Goal: Transaction & Acquisition: Download file/media

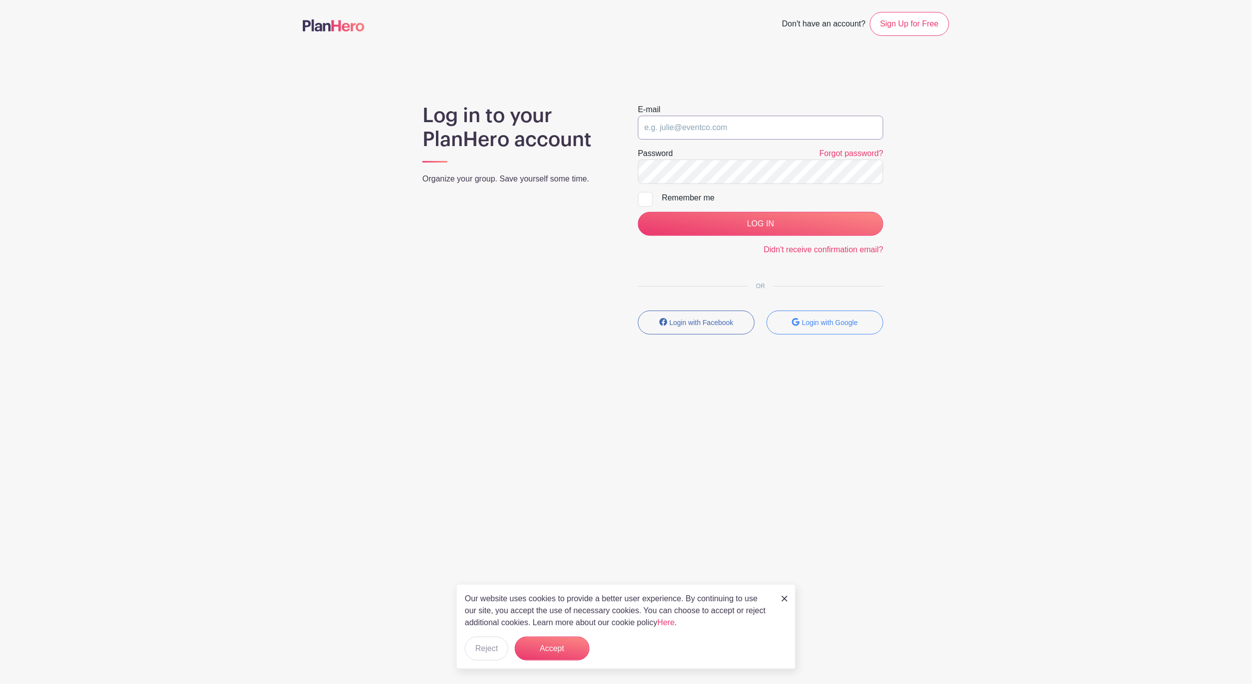
type input "[EMAIL_ADDRESS][DOMAIN_NAME]"
click at [769, 228] on input "LOG IN" at bounding box center [760, 224] width 245 height 24
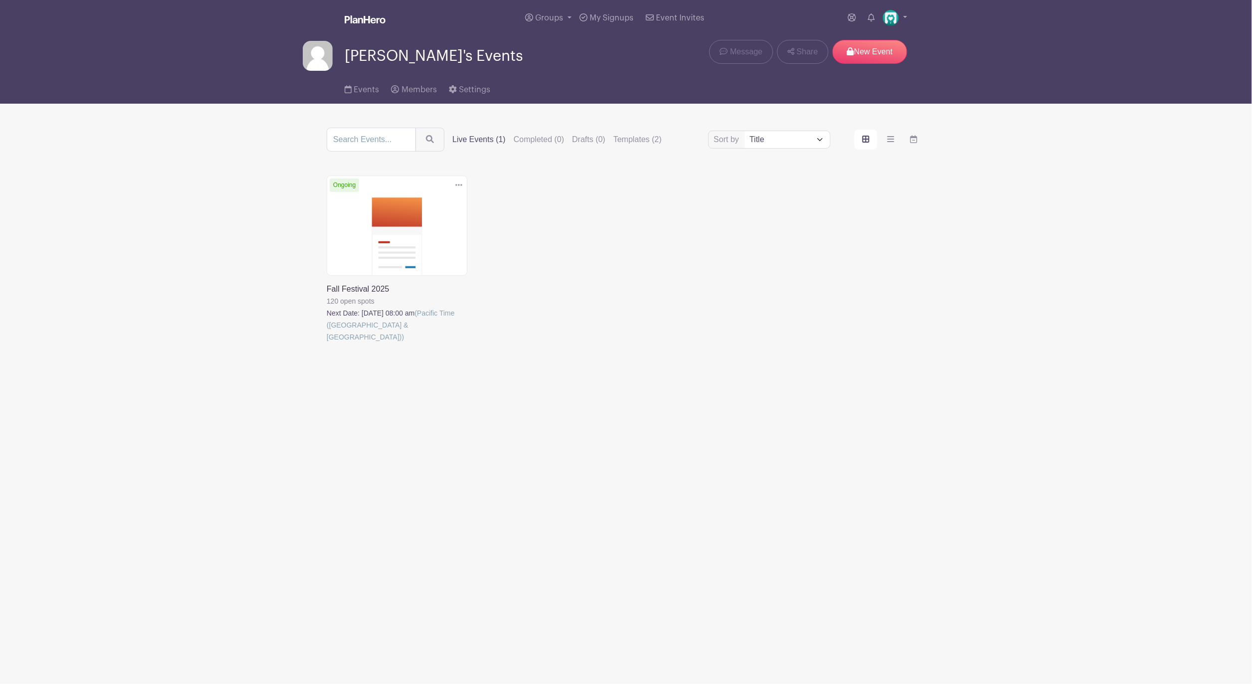
click at [327, 343] on link at bounding box center [327, 343] width 0 height 0
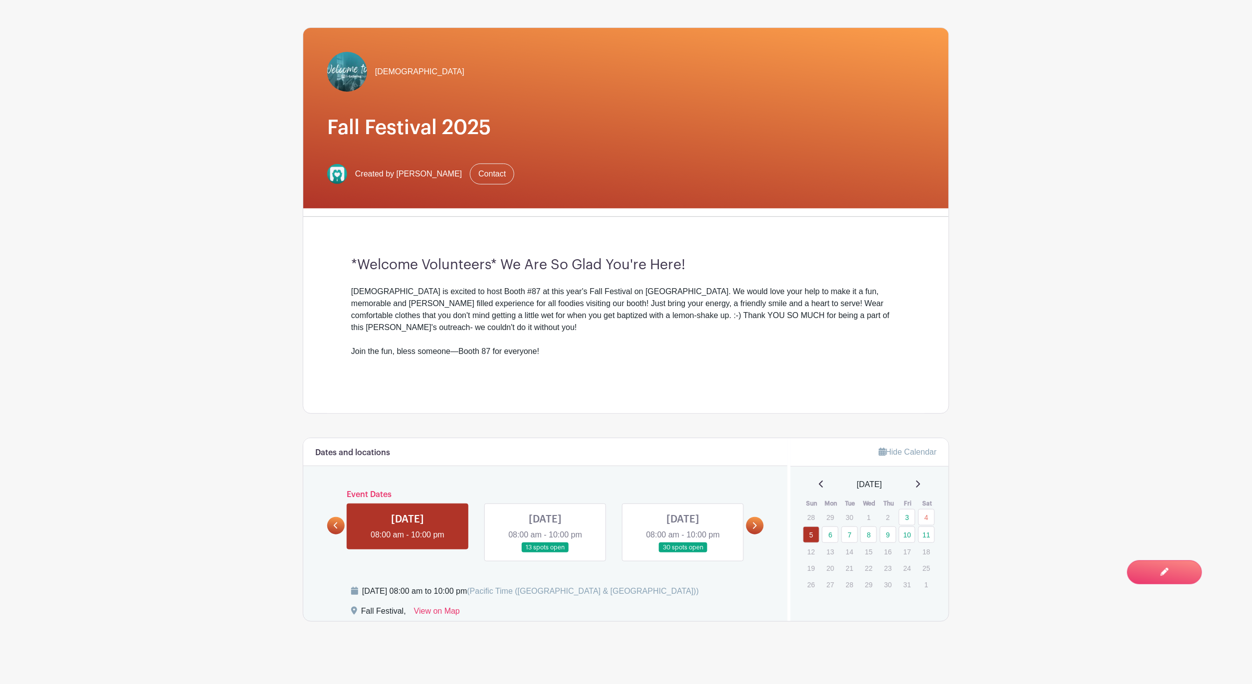
scroll to position [98, 0]
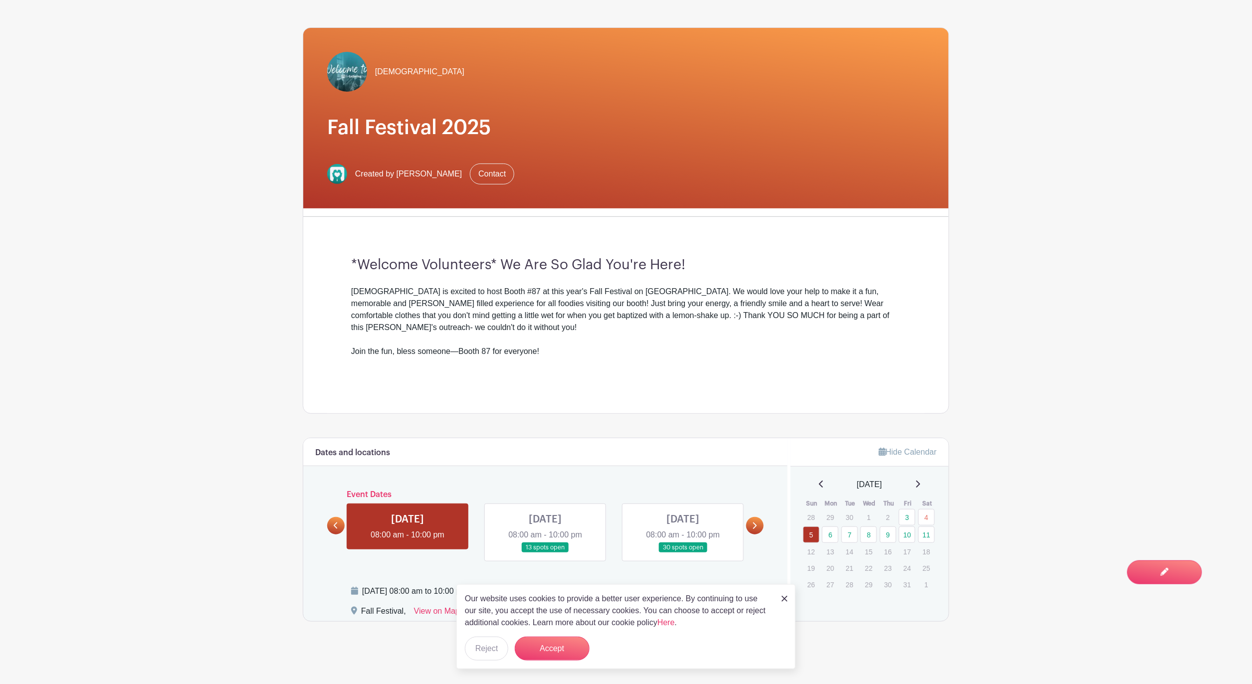
click at [782, 597] on img at bounding box center [785, 599] width 6 height 6
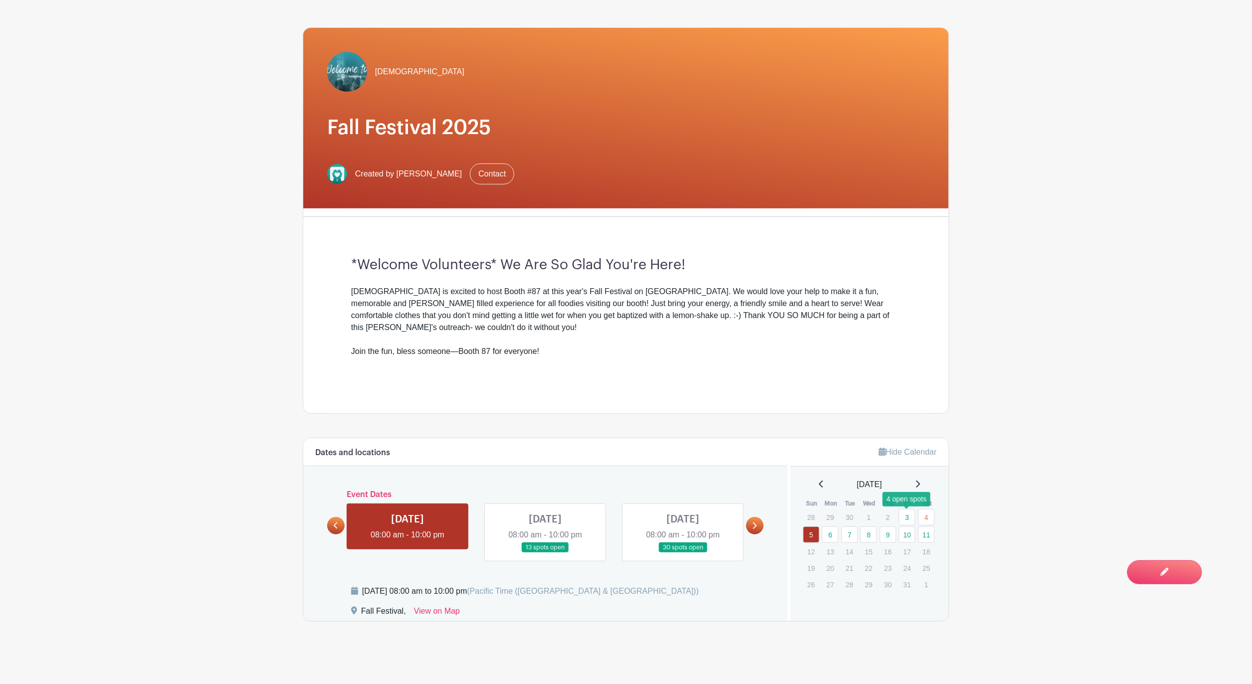
click at [910, 516] on link "3" at bounding box center [907, 517] width 16 height 16
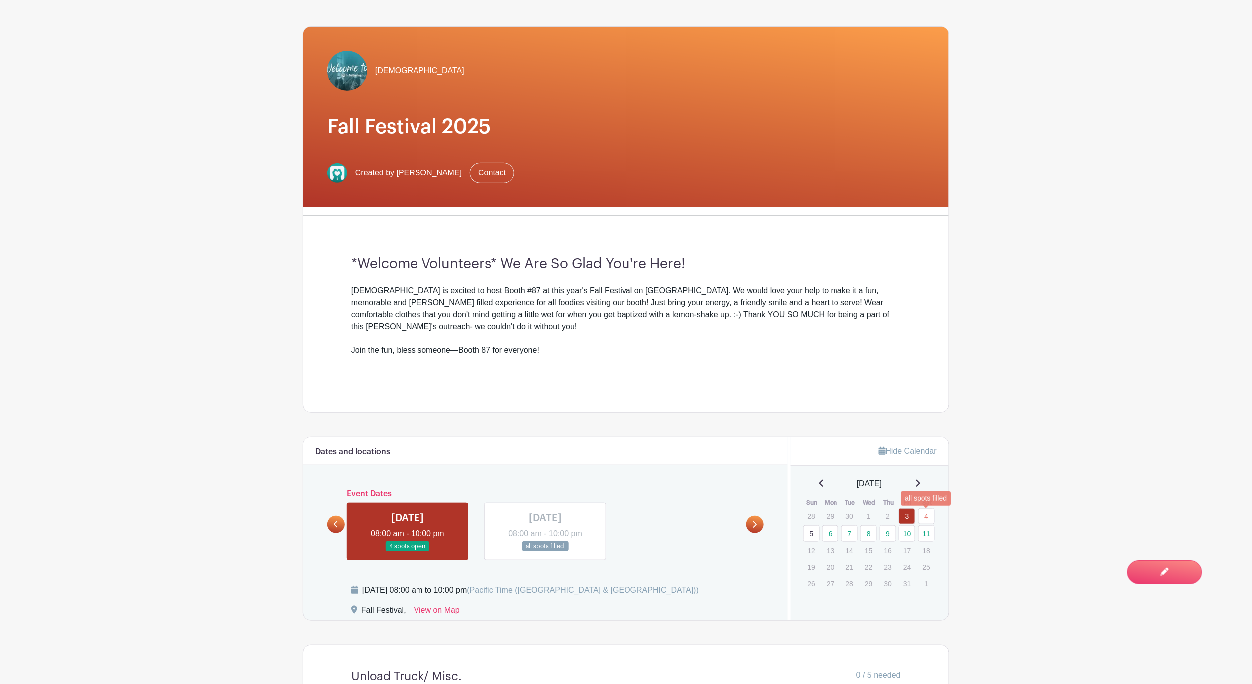
click at [927, 518] on link "4" at bounding box center [926, 516] width 16 height 16
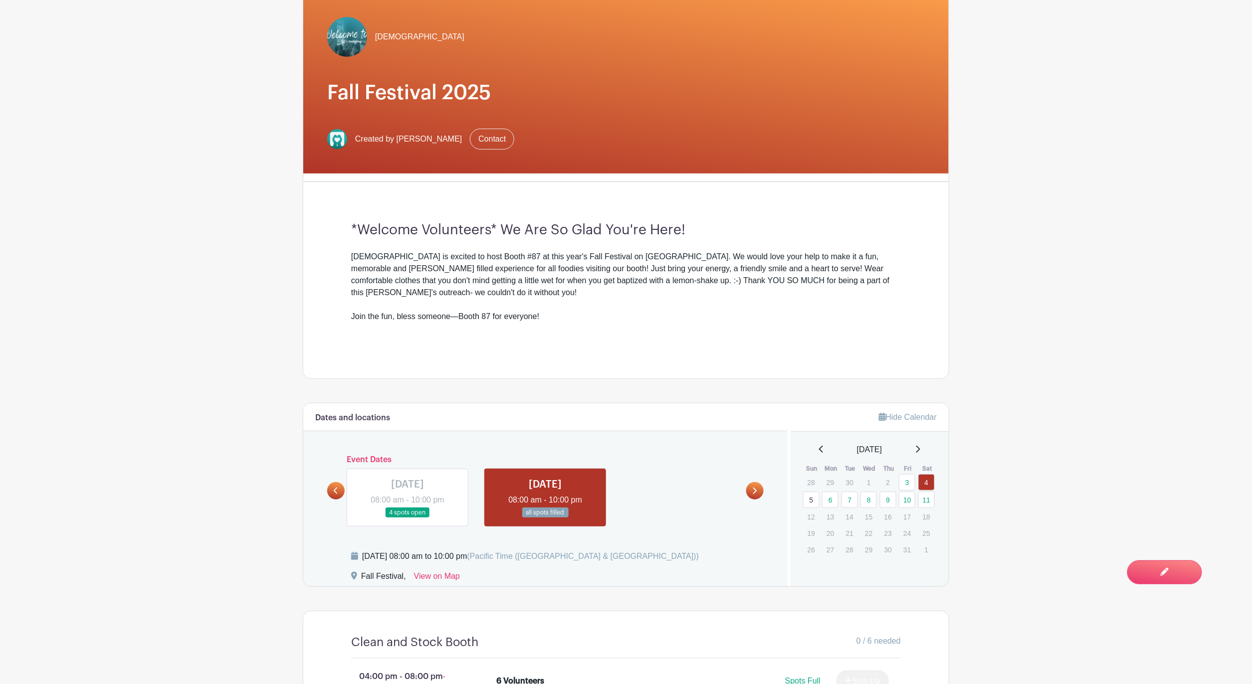
scroll to position [141, 0]
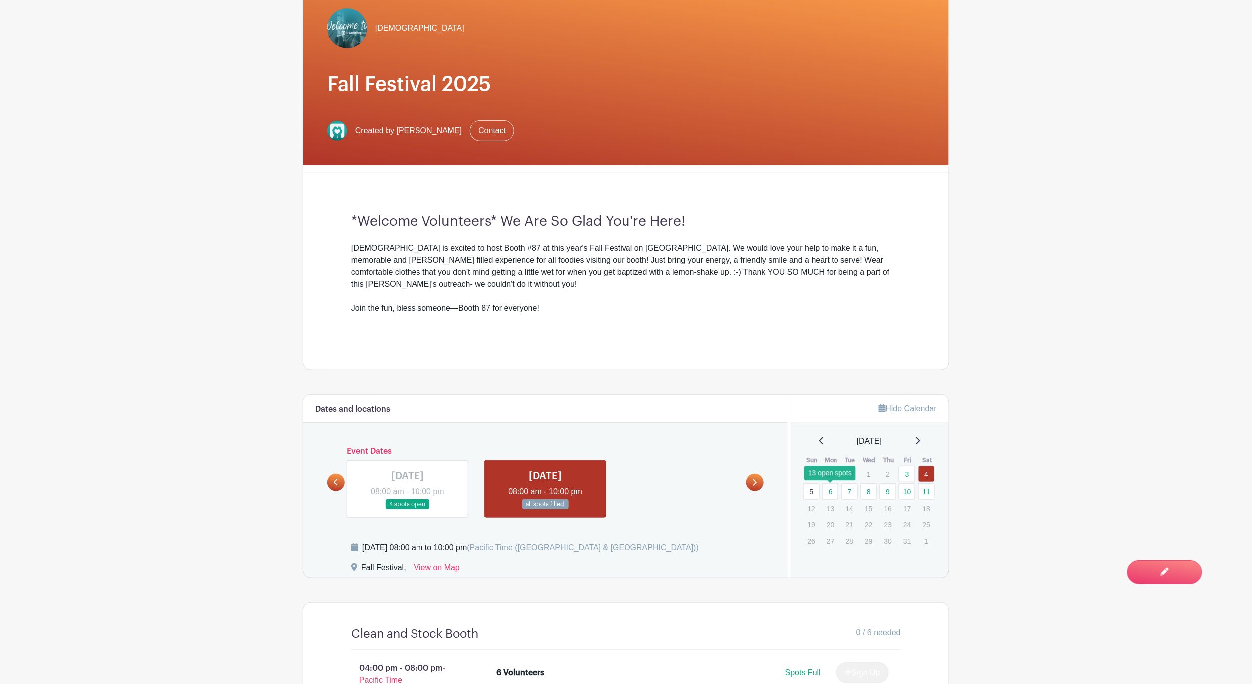
click at [833, 492] on link "6" at bounding box center [830, 491] width 16 height 16
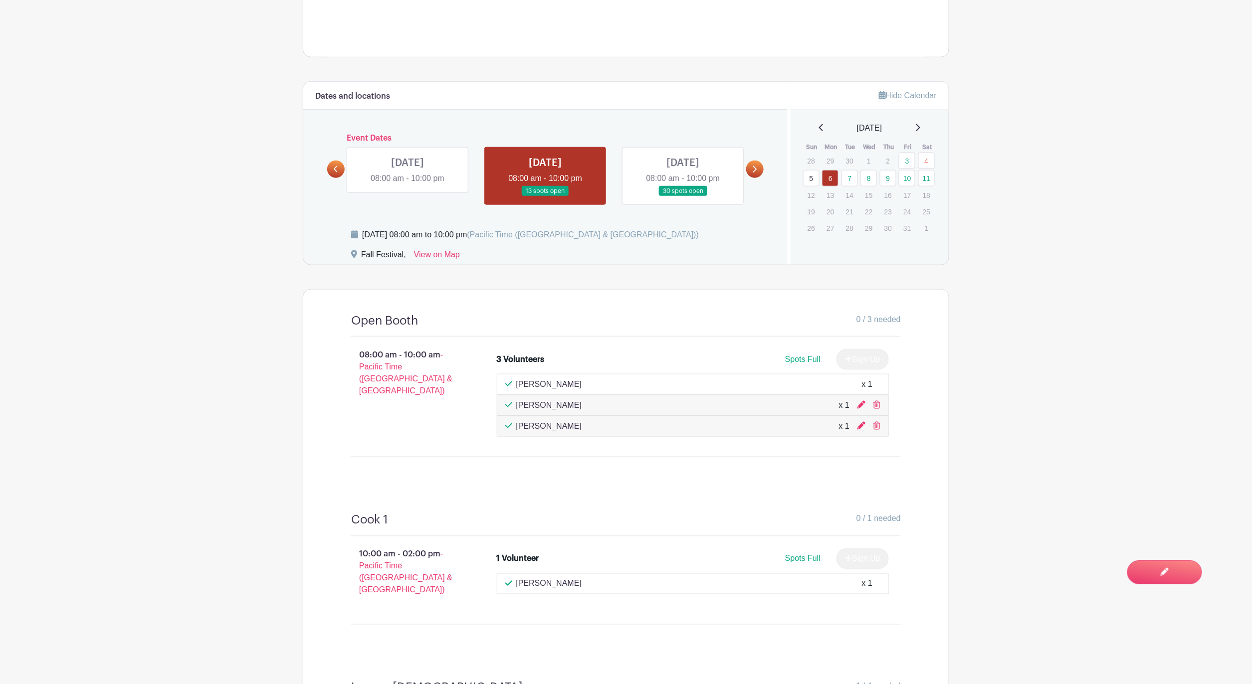
scroll to position [453, 0]
click at [683, 197] on link at bounding box center [683, 197] width 0 height 0
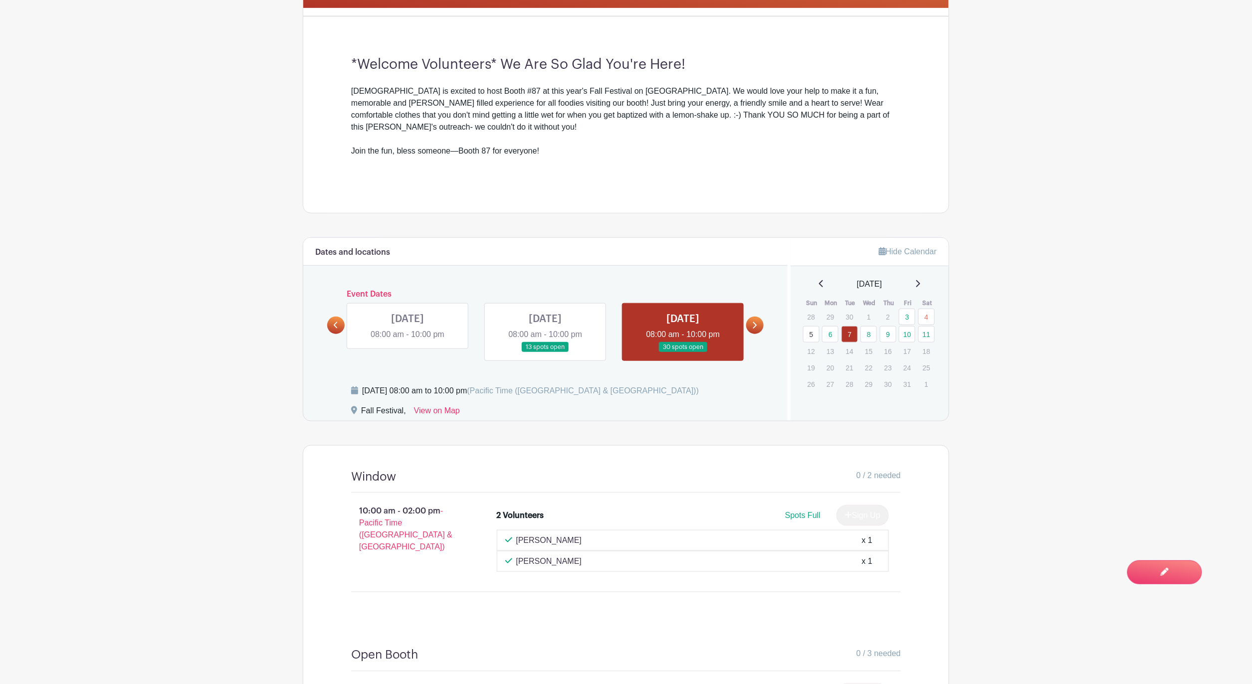
scroll to position [220, 0]
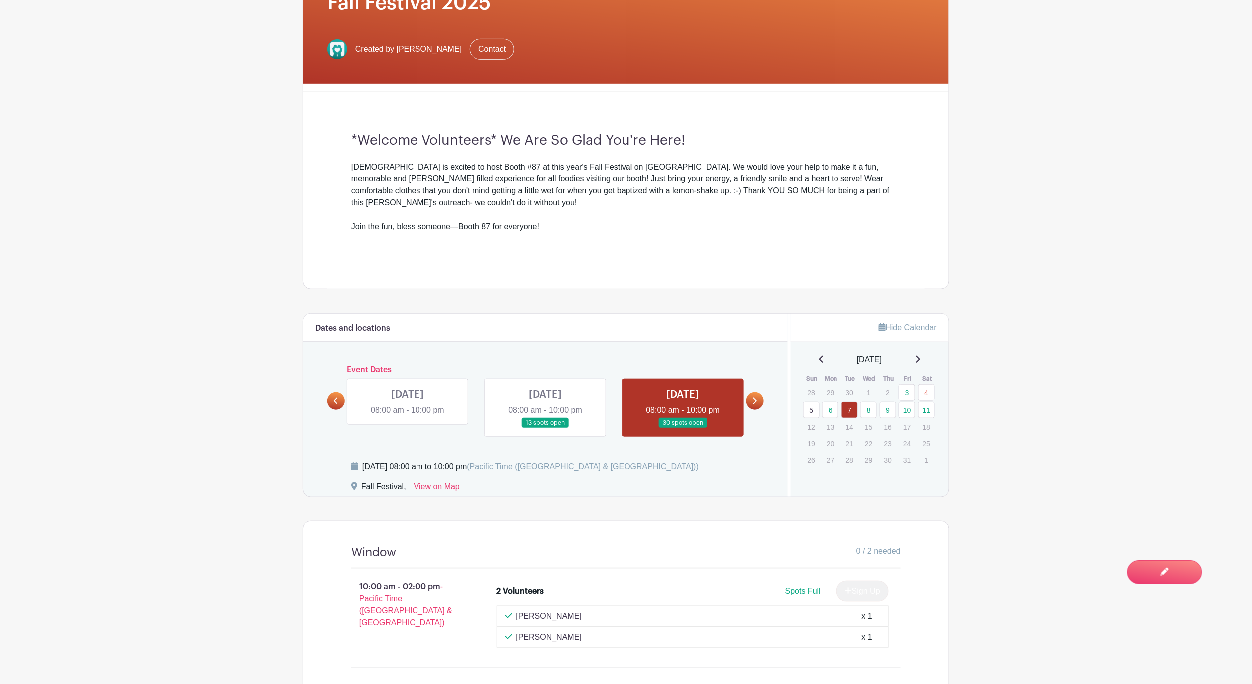
click at [759, 403] on link at bounding box center [754, 401] width 17 height 17
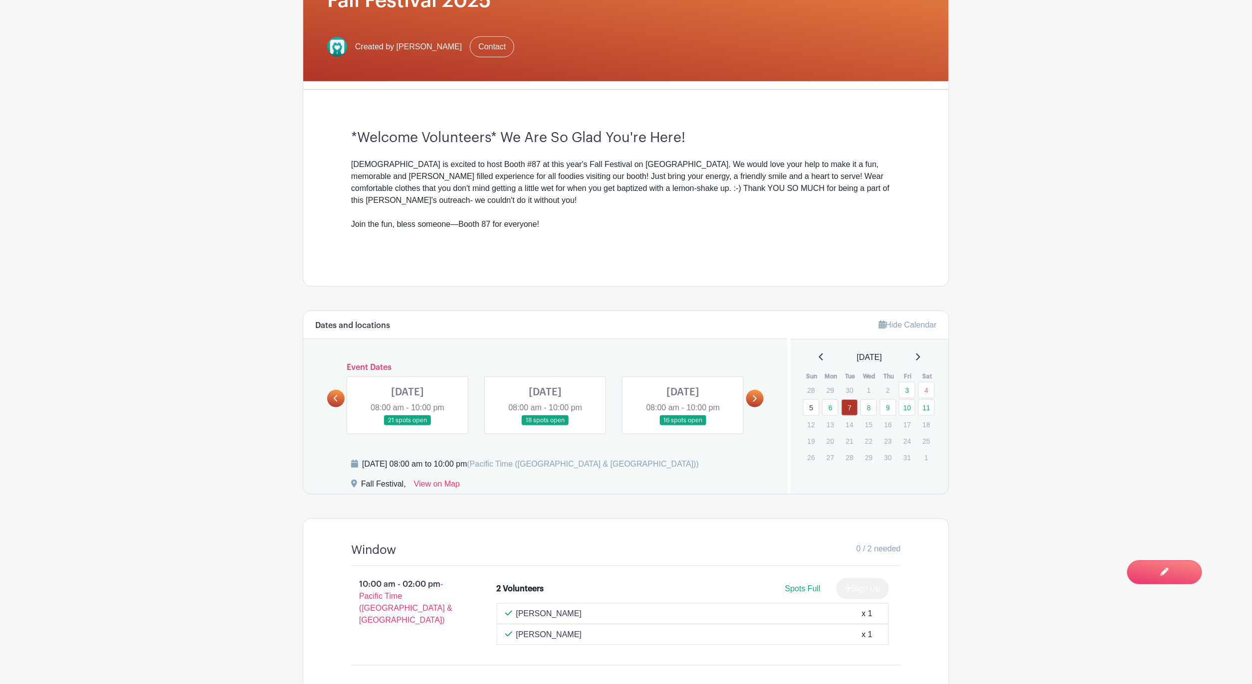
click at [408, 426] on link at bounding box center [408, 426] width 0 height 0
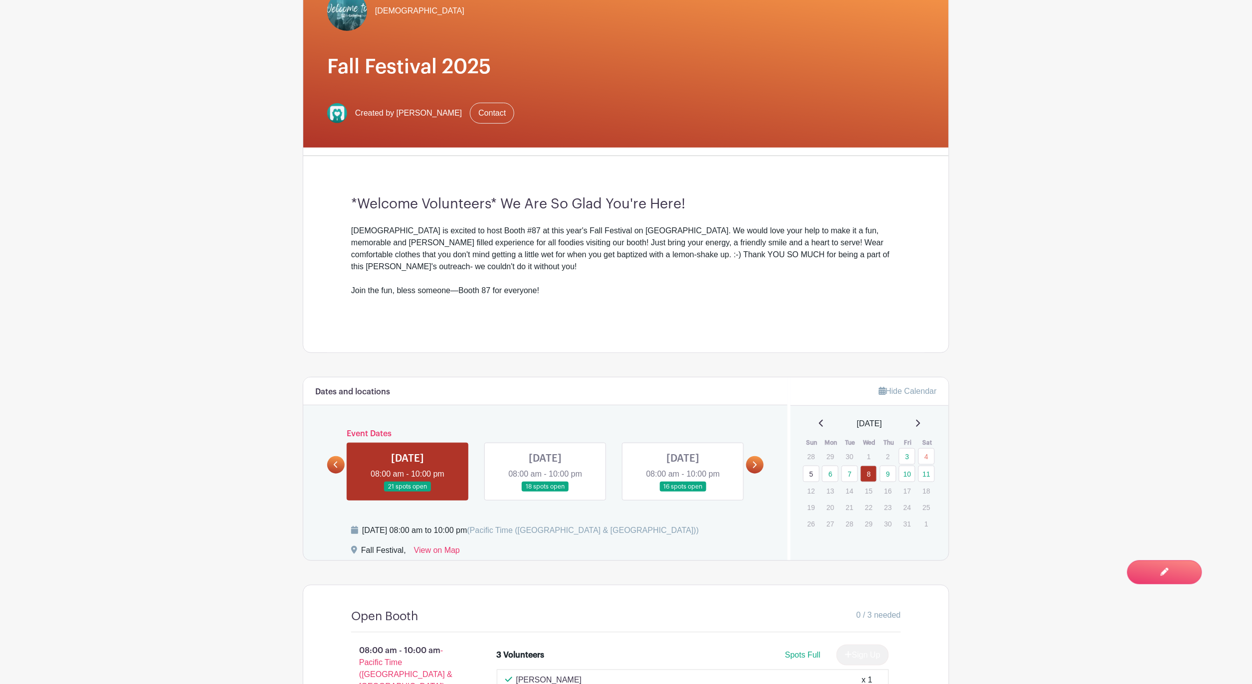
scroll to position [160, 0]
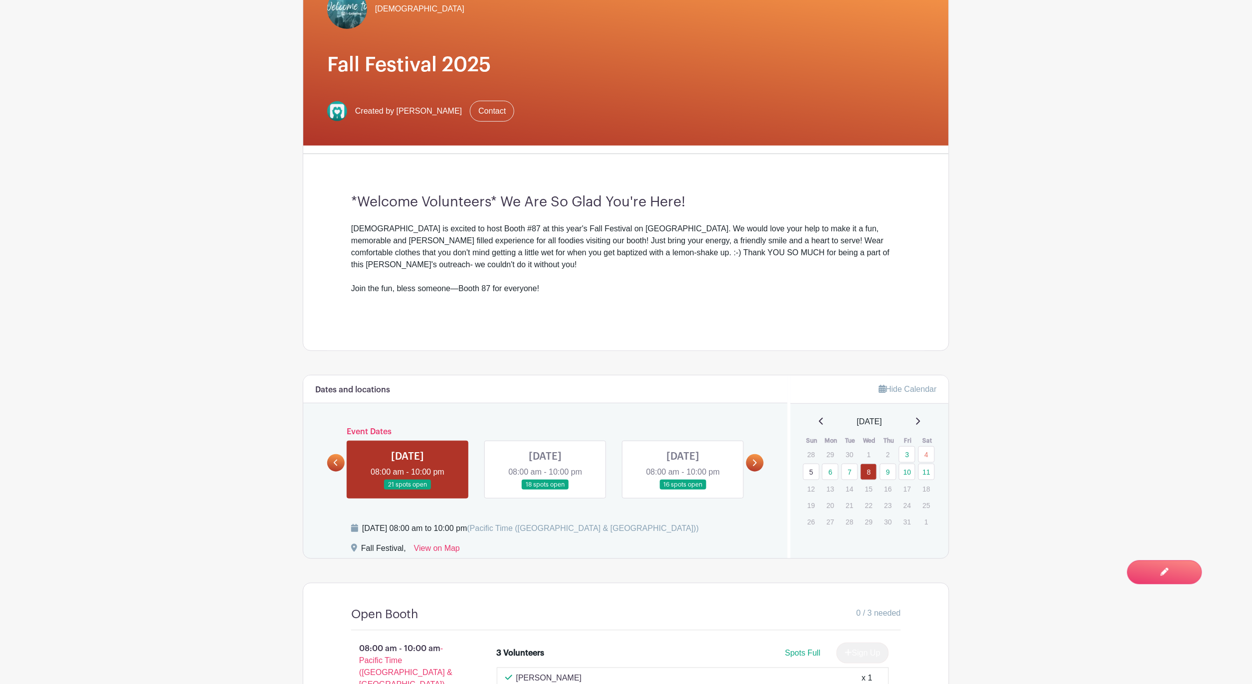
click at [545, 490] on link at bounding box center [545, 490] width 0 height 0
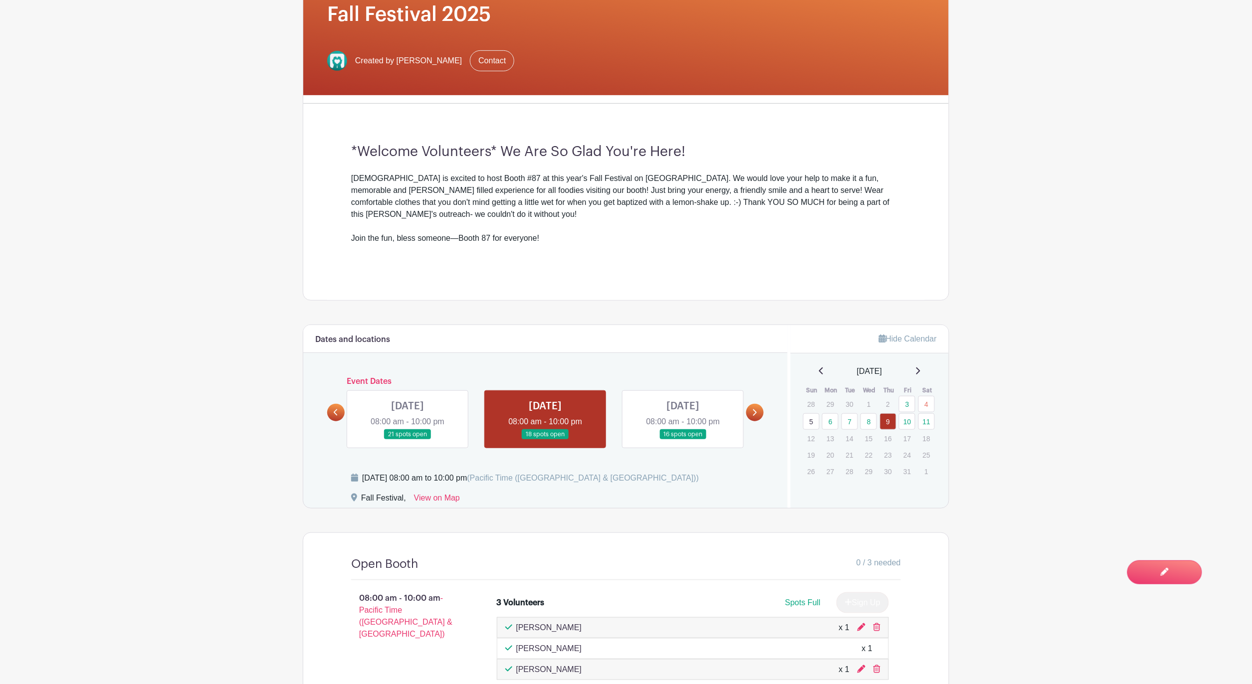
scroll to position [212, 0]
click at [683, 439] on link at bounding box center [683, 439] width 0 height 0
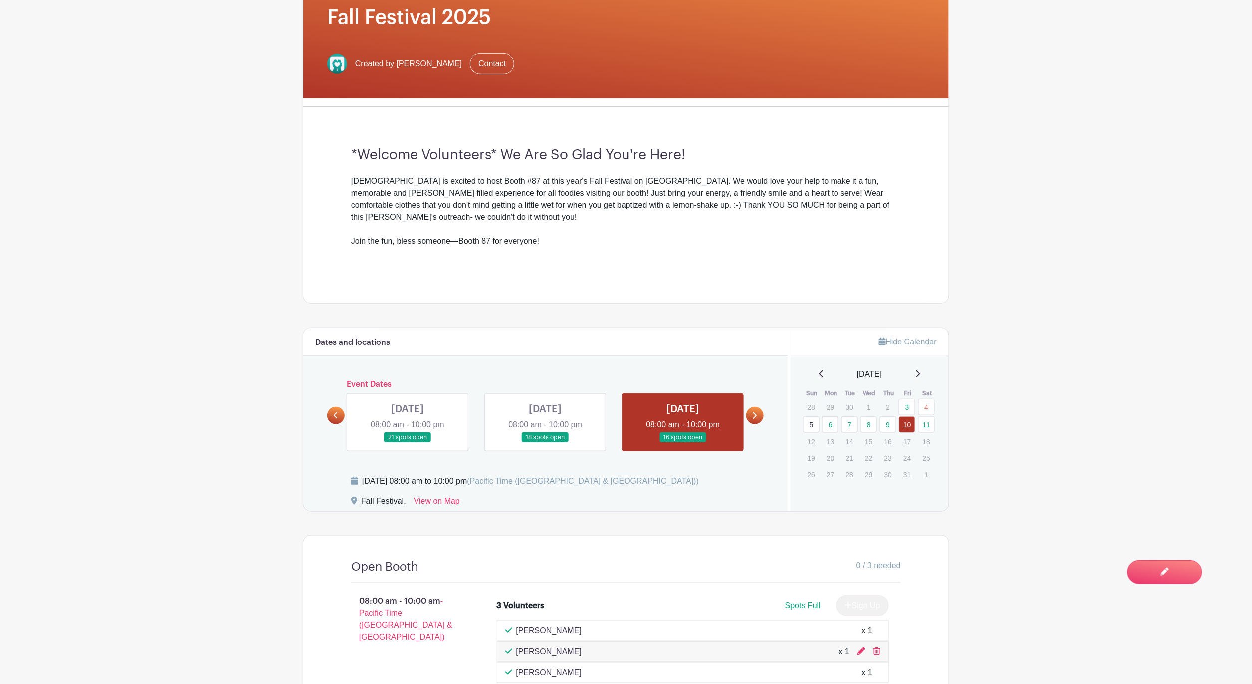
scroll to position [210, 0]
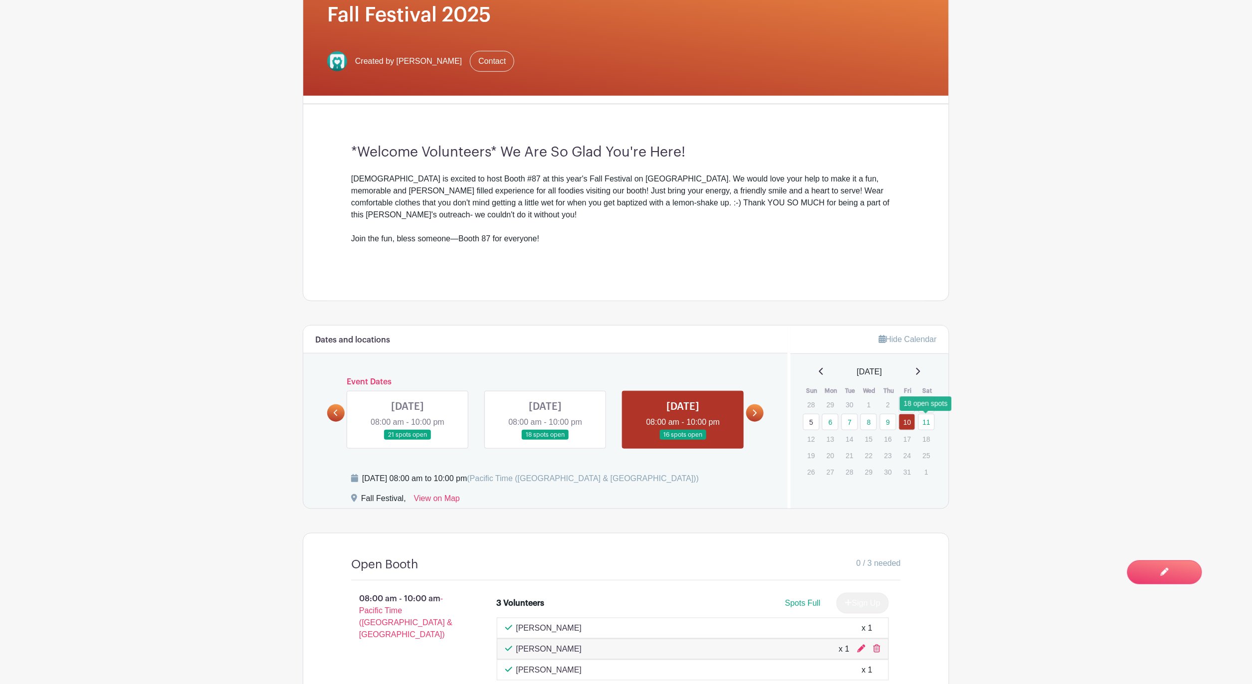
click at [926, 424] on link "11" at bounding box center [926, 422] width 16 height 16
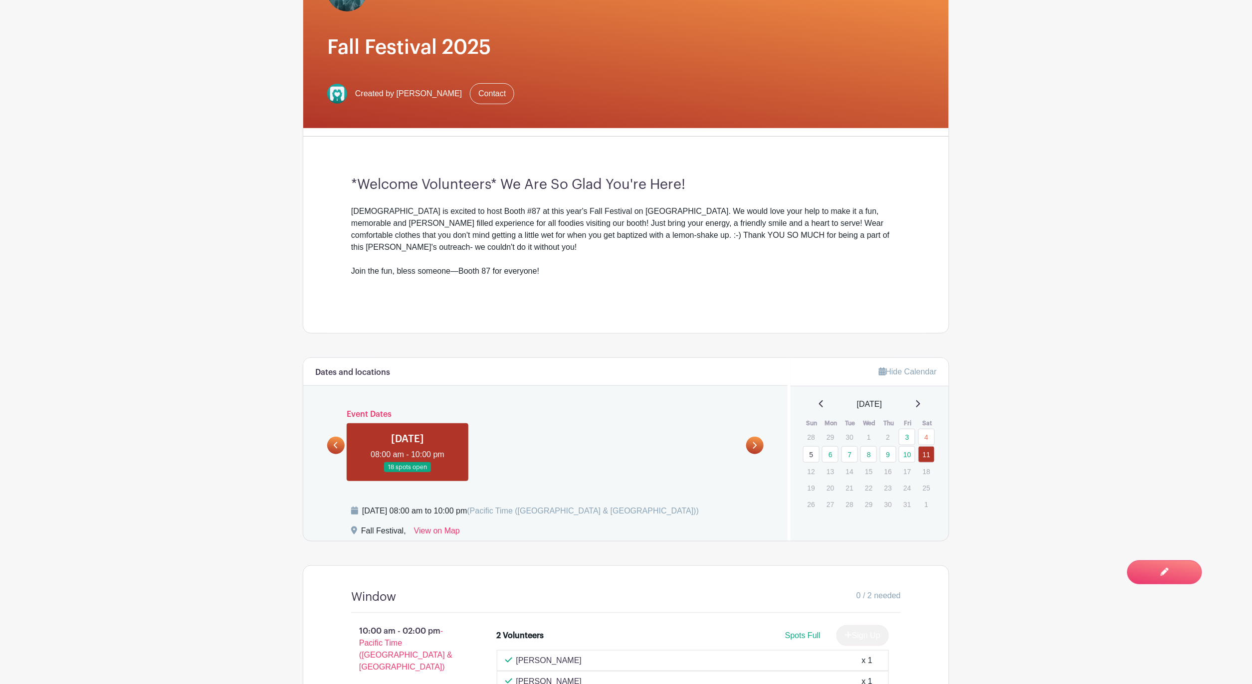
scroll to position [178, 0]
click at [849, 456] on link "7" at bounding box center [850, 454] width 16 height 16
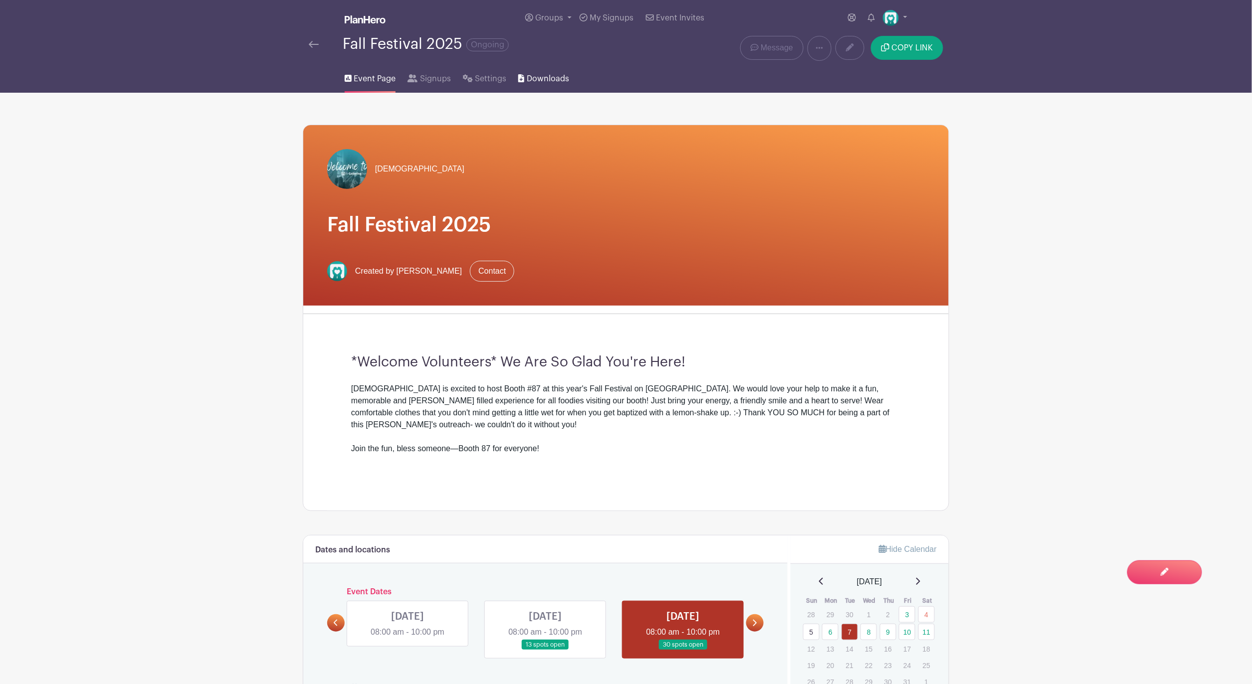
click at [553, 84] on span "Downloads" at bounding box center [548, 79] width 42 height 12
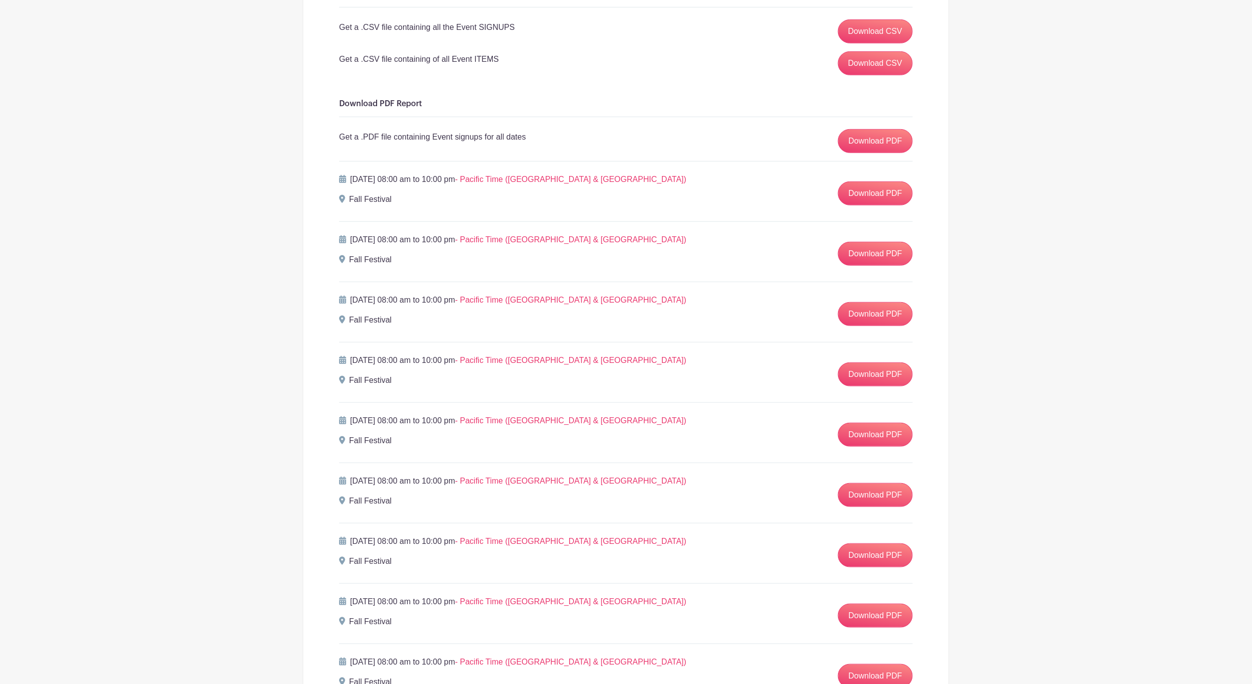
scroll to position [172, 0]
click at [896, 376] on link "Download PDF" at bounding box center [875, 374] width 75 height 24
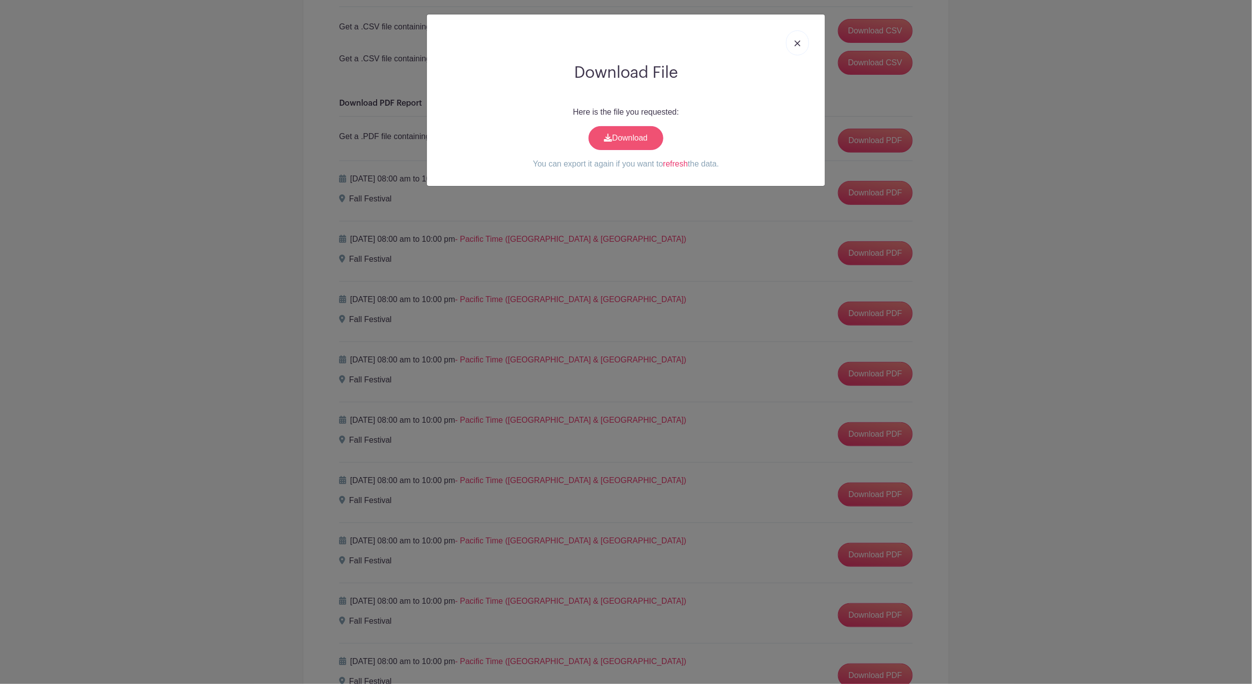
click at [643, 148] on link "Download" at bounding box center [626, 138] width 75 height 24
click at [796, 40] on img at bounding box center [798, 43] width 6 height 6
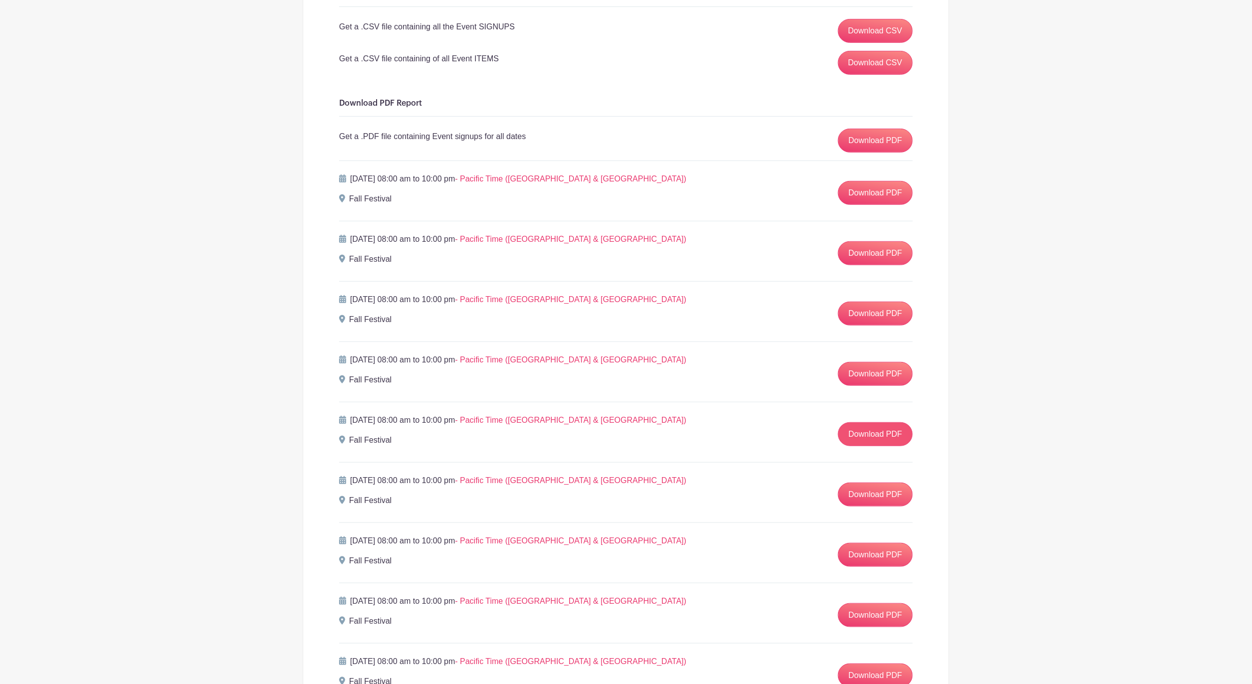
click at [876, 434] on link "Download PDF" at bounding box center [875, 435] width 75 height 24
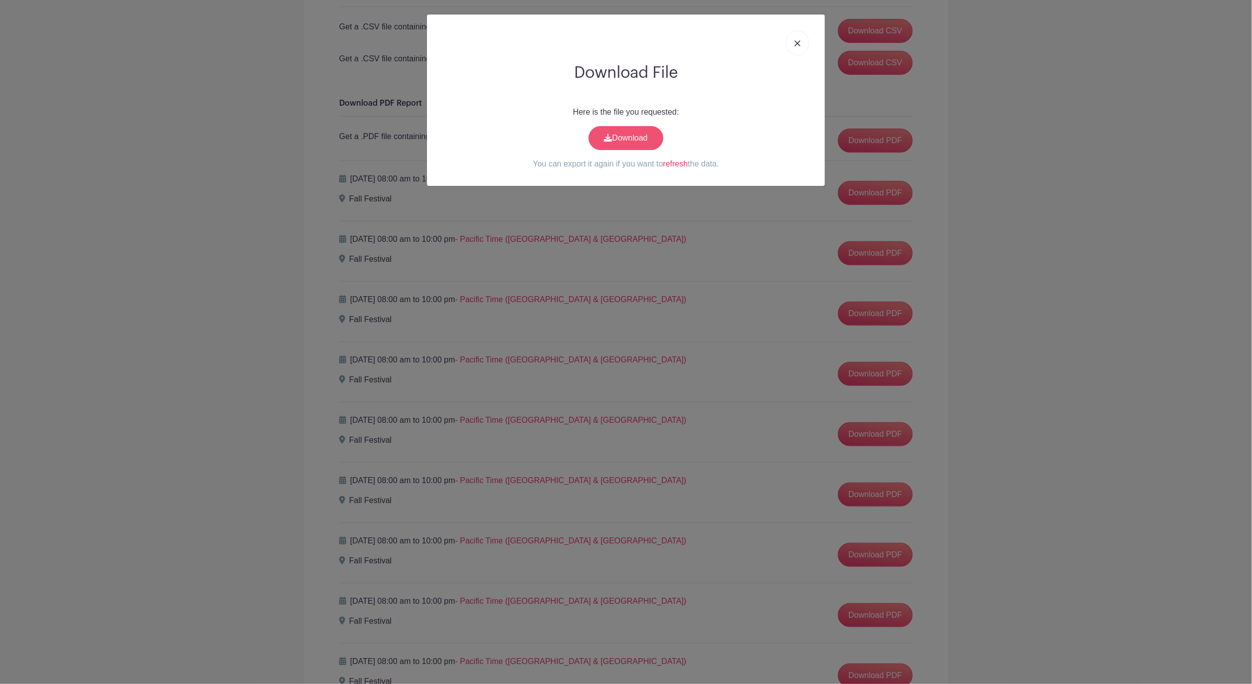
click at [639, 145] on link "Download" at bounding box center [626, 138] width 75 height 24
click at [797, 41] on img at bounding box center [798, 43] width 6 height 6
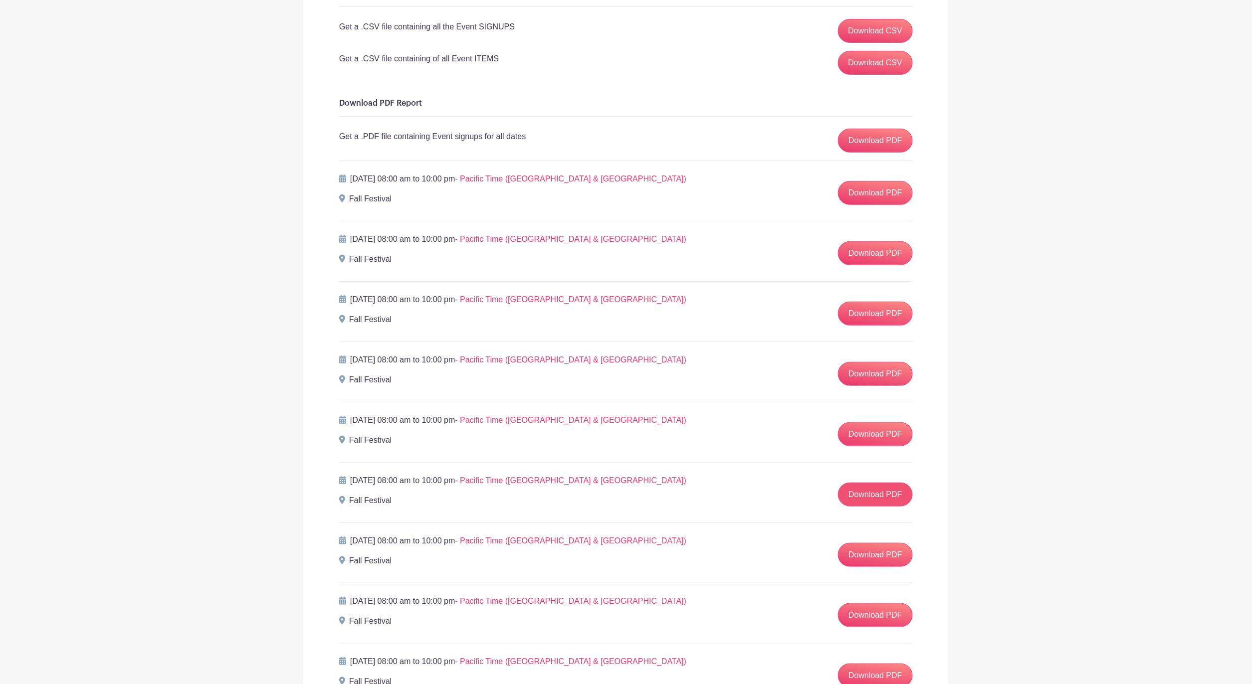
click at [887, 493] on link "Download PDF" at bounding box center [875, 495] width 75 height 24
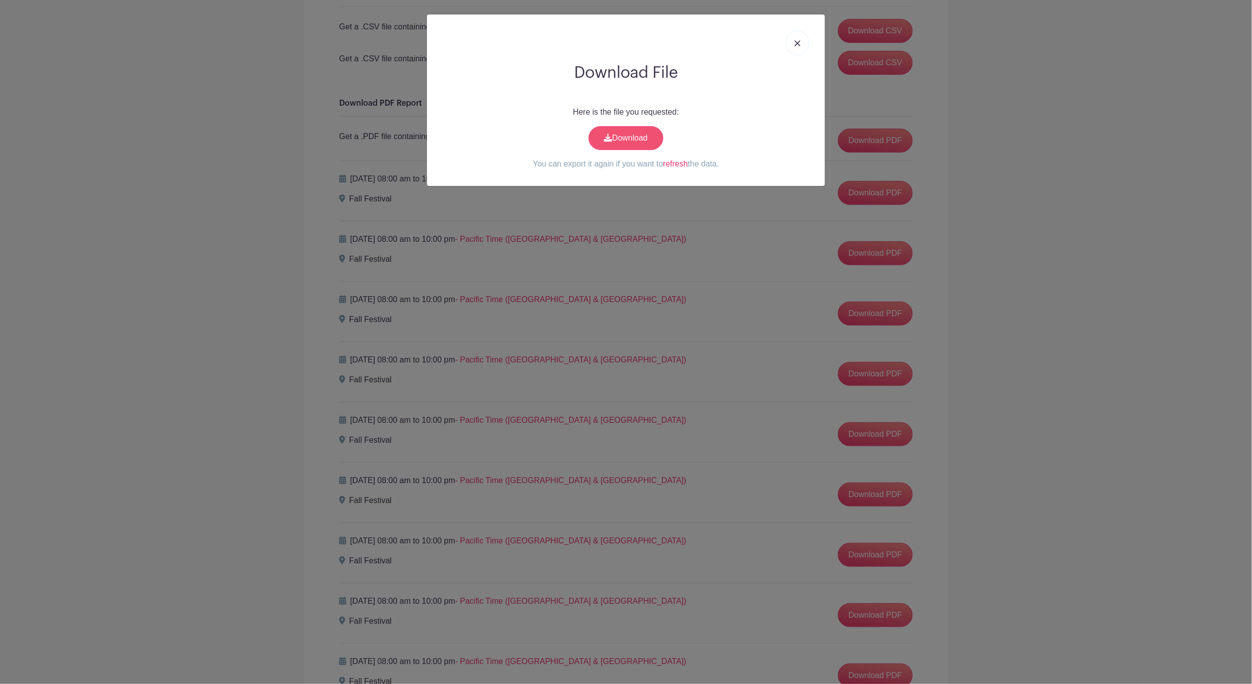
click at [631, 137] on link "Download" at bounding box center [626, 138] width 75 height 24
click at [795, 45] on img at bounding box center [798, 43] width 6 height 6
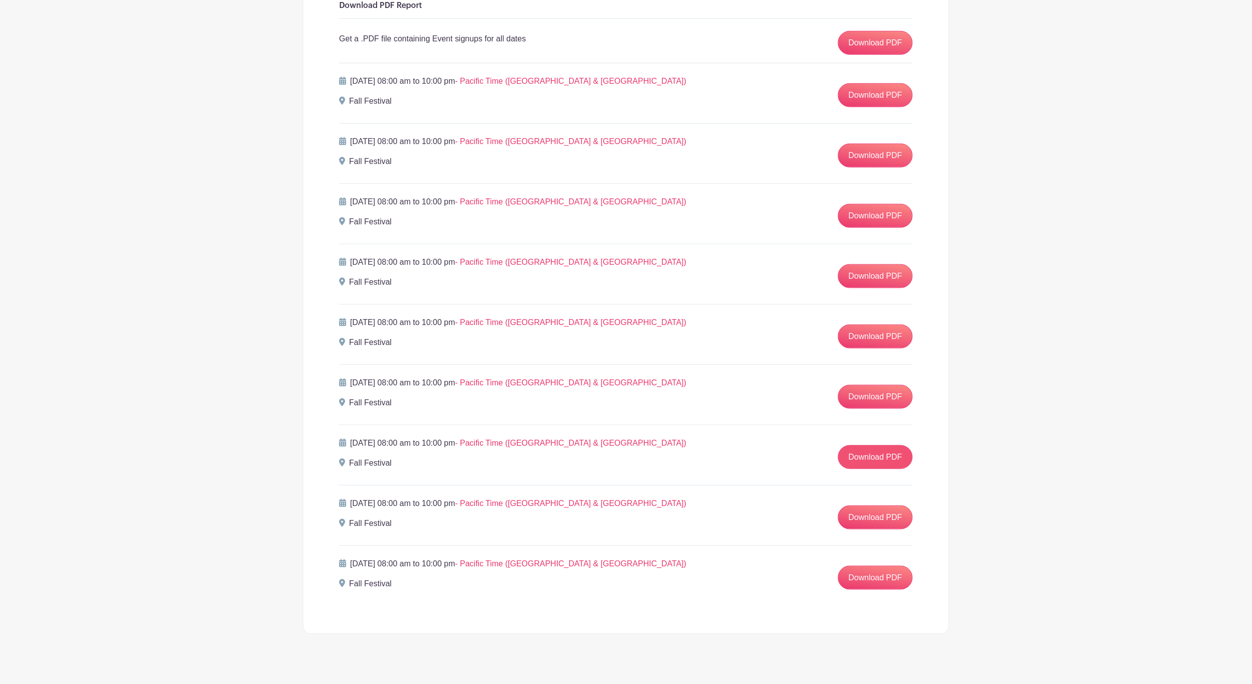
click at [888, 456] on link "Download PDF" at bounding box center [875, 457] width 75 height 24
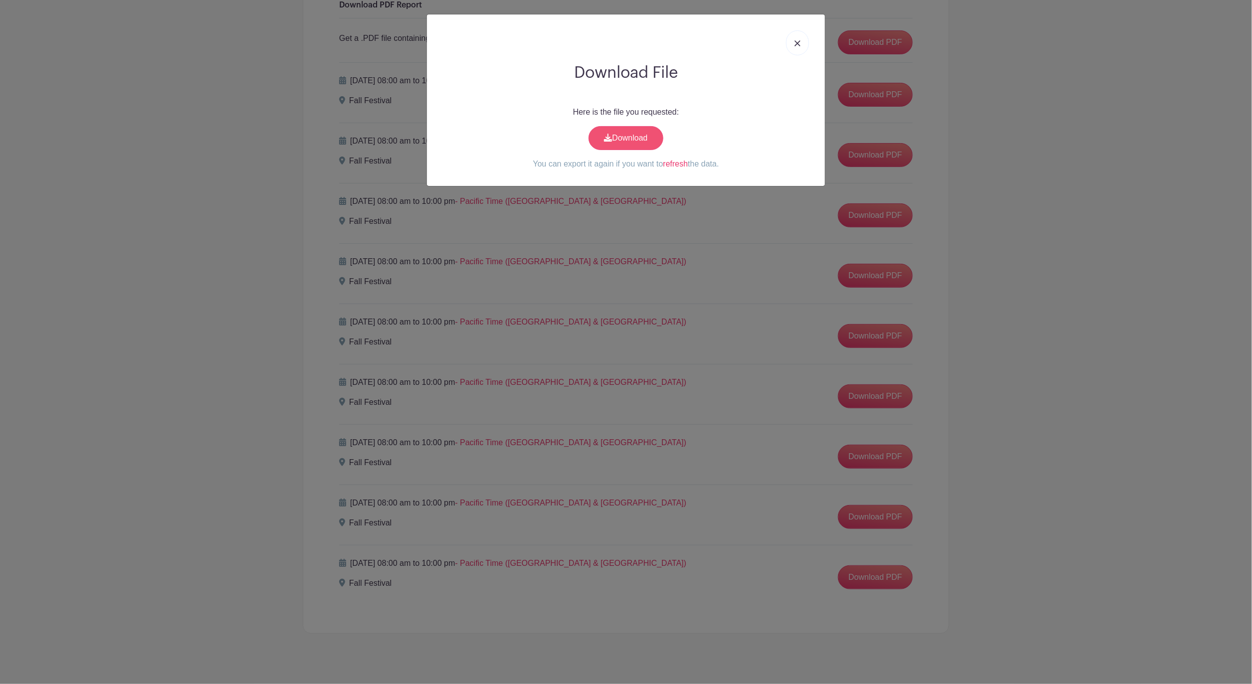
click at [629, 137] on link "Download" at bounding box center [626, 138] width 75 height 24
click at [799, 44] on img at bounding box center [798, 43] width 6 height 6
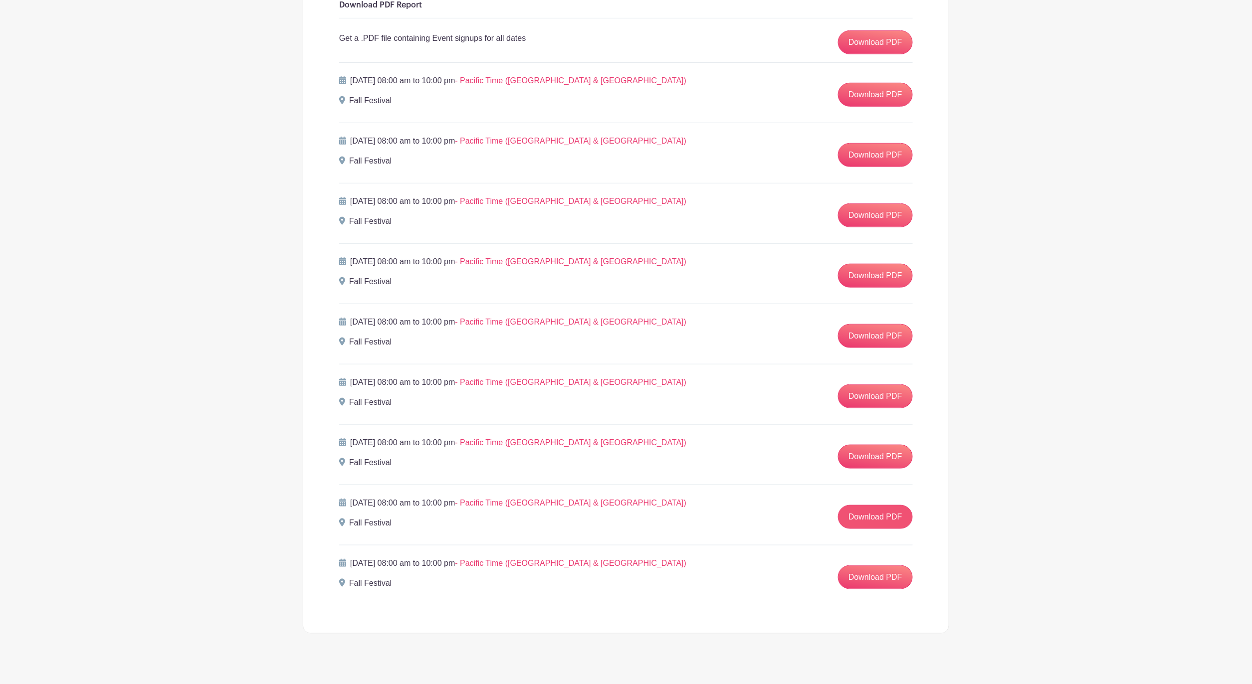
click at [890, 522] on link "Download PDF" at bounding box center [875, 517] width 75 height 24
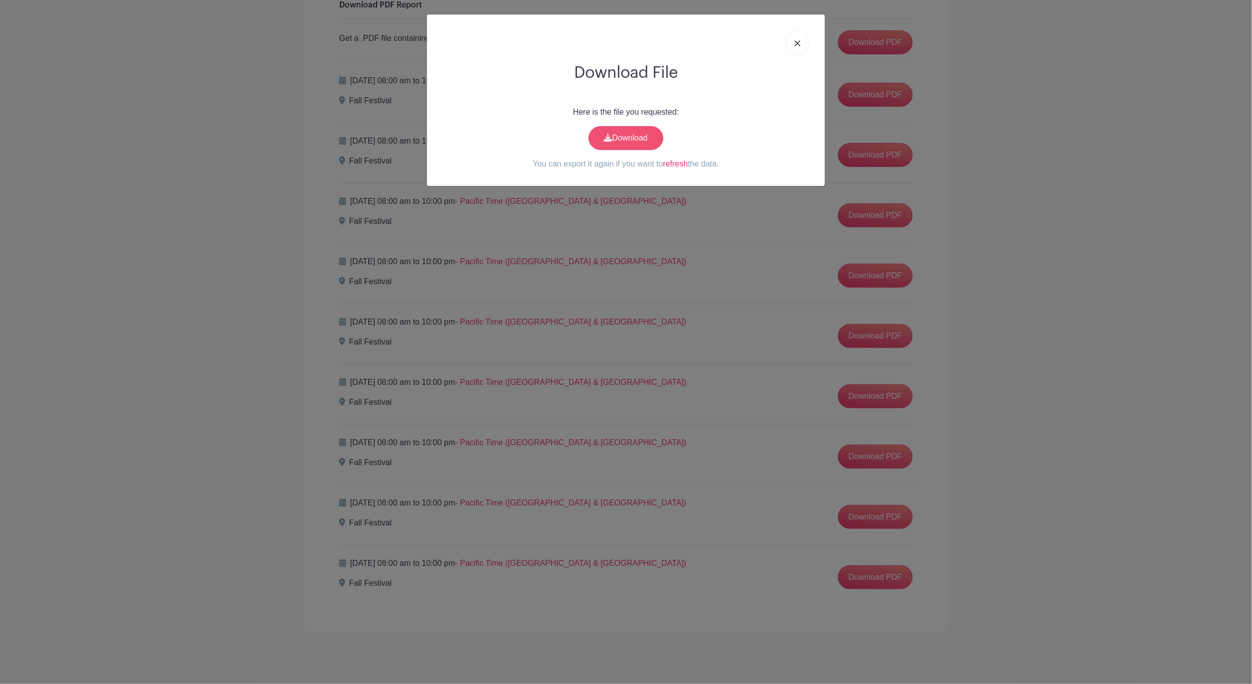
click at [644, 143] on link "Download" at bounding box center [626, 138] width 75 height 24
click at [799, 43] on img at bounding box center [798, 43] width 6 height 6
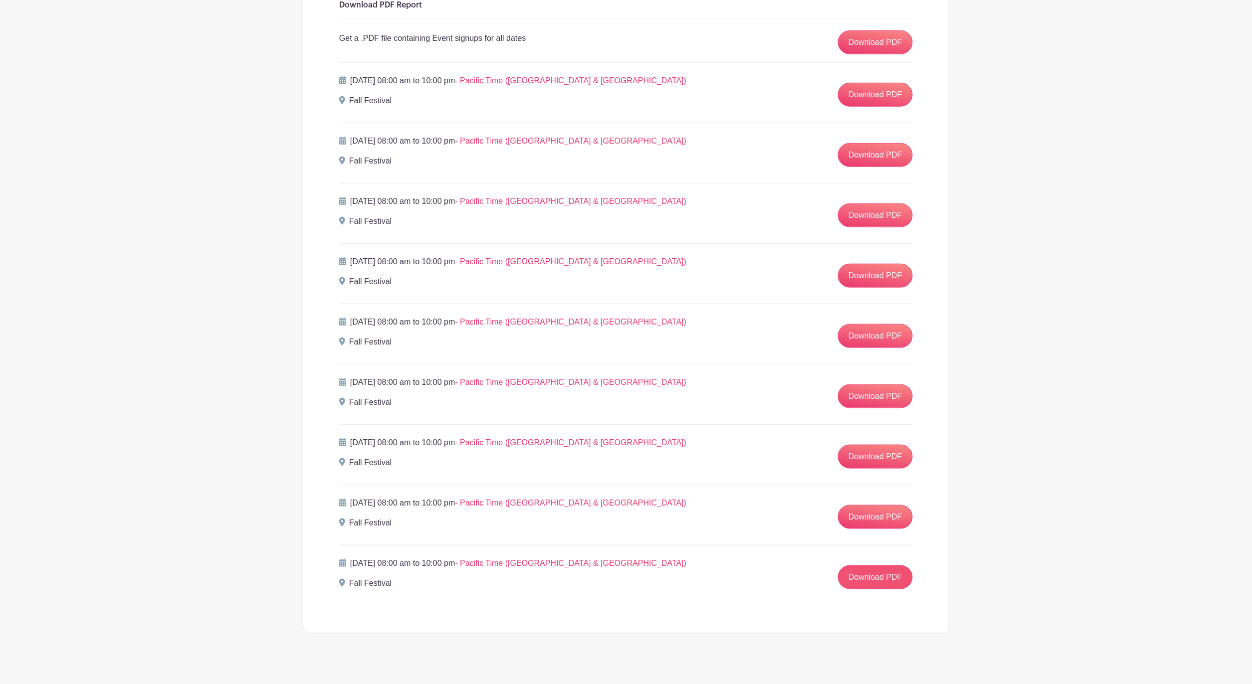
click at [882, 585] on link "Download PDF" at bounding box center [875, 578] width 75 height 24
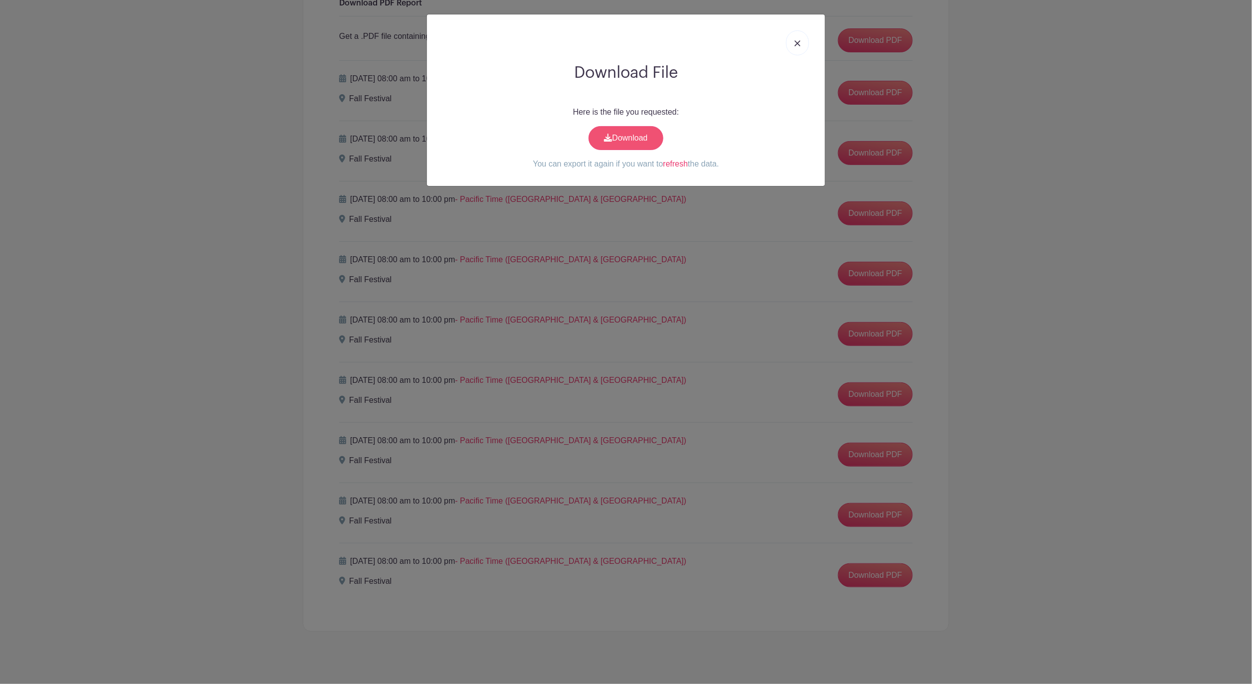
click at [637, 138] on link "Download" at bounding box center [626, 138] width 75 height 24
click at [793, 45] on link at bounding box center [797, 42] width 23 height 25
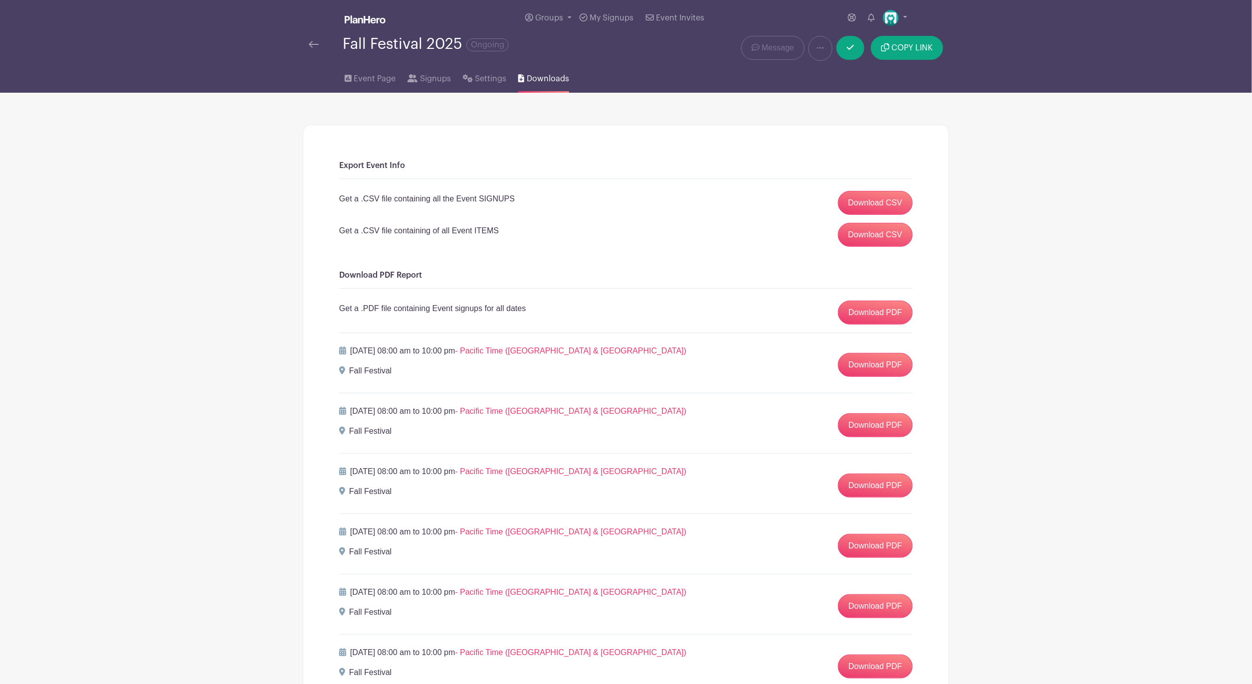
scroll to position [0, 0]
click at [486, 82] on span "Settings" at bounding box center [490, 79] width 31 height 12
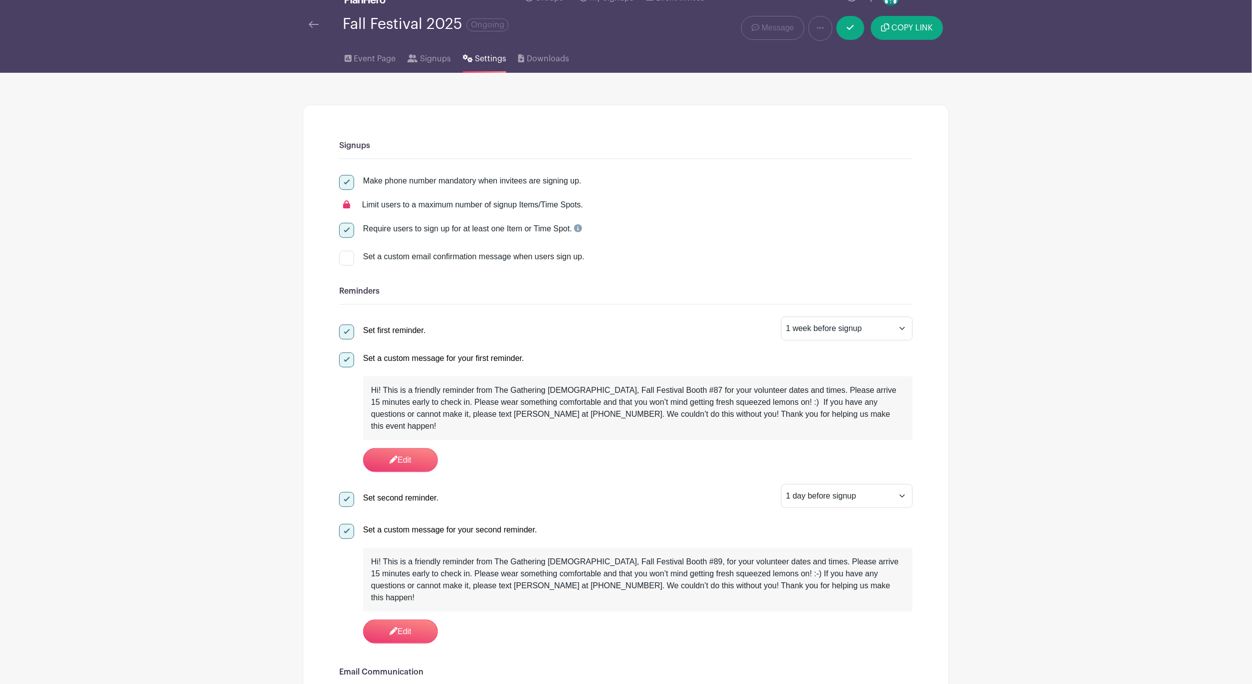
scroll to position [21, 0]
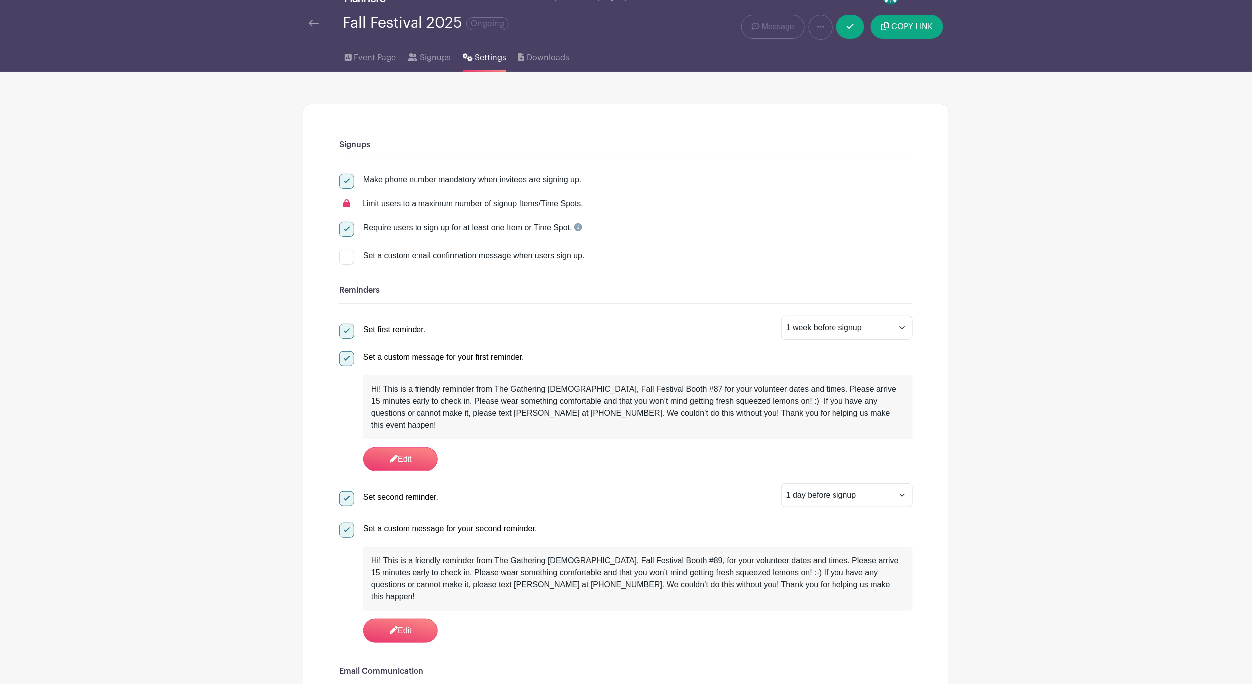
click at [658, 555] on div "Hi! This is a friendly reminder from The Gathering [DEMOGRAPHIC_DATA], Fall Fes…" at bounding box center [638, 579] width 534 height 48
click at [413, 619] on link "Edit" at bounding box center [400, 631] width 75 height 24
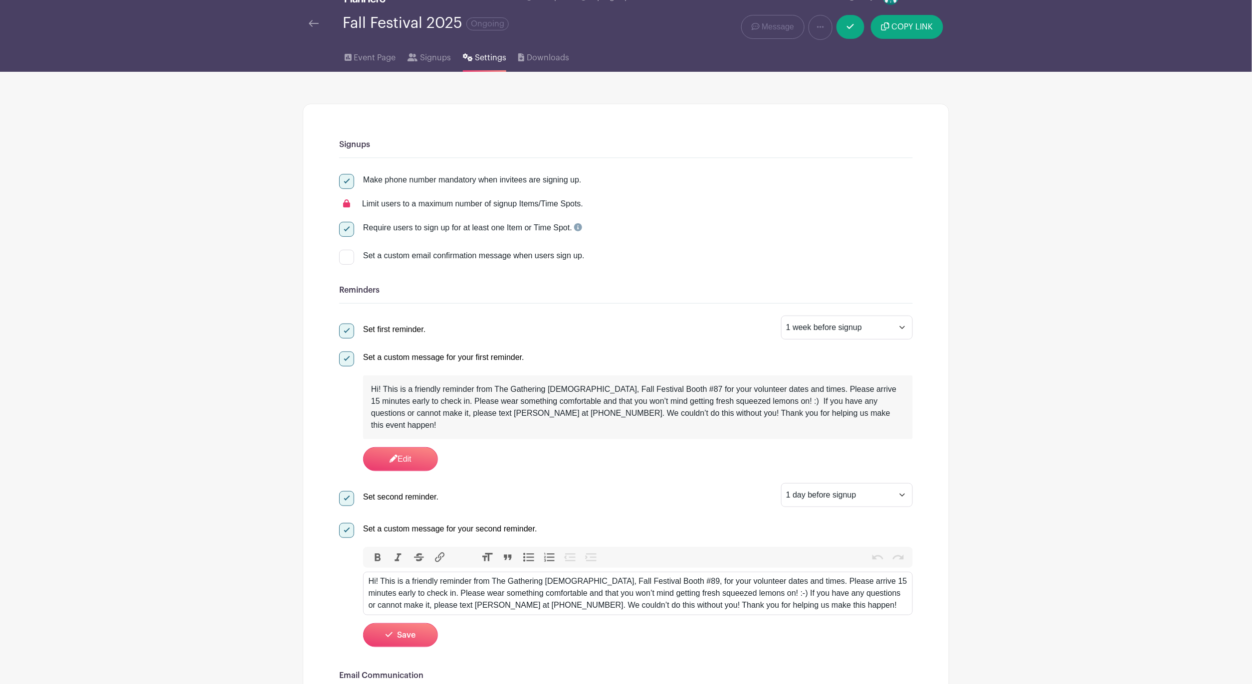
drag, startPoint x: 655, startPoint y: 571, endPoint x: 661, endPoint y: 590, distance: 19.4
click at [654, 576] on div "Hi! This is a friendly reminder from The Gathering [DEMOGRAPHIC_DATA], Fall Fes…" at bounding box center [638, 594] width 539 height 36
type trix-editor "<div>Hi! This is a friendly reminder from The Gathering [DEMOGRAPHIC_DATA], Fal…"
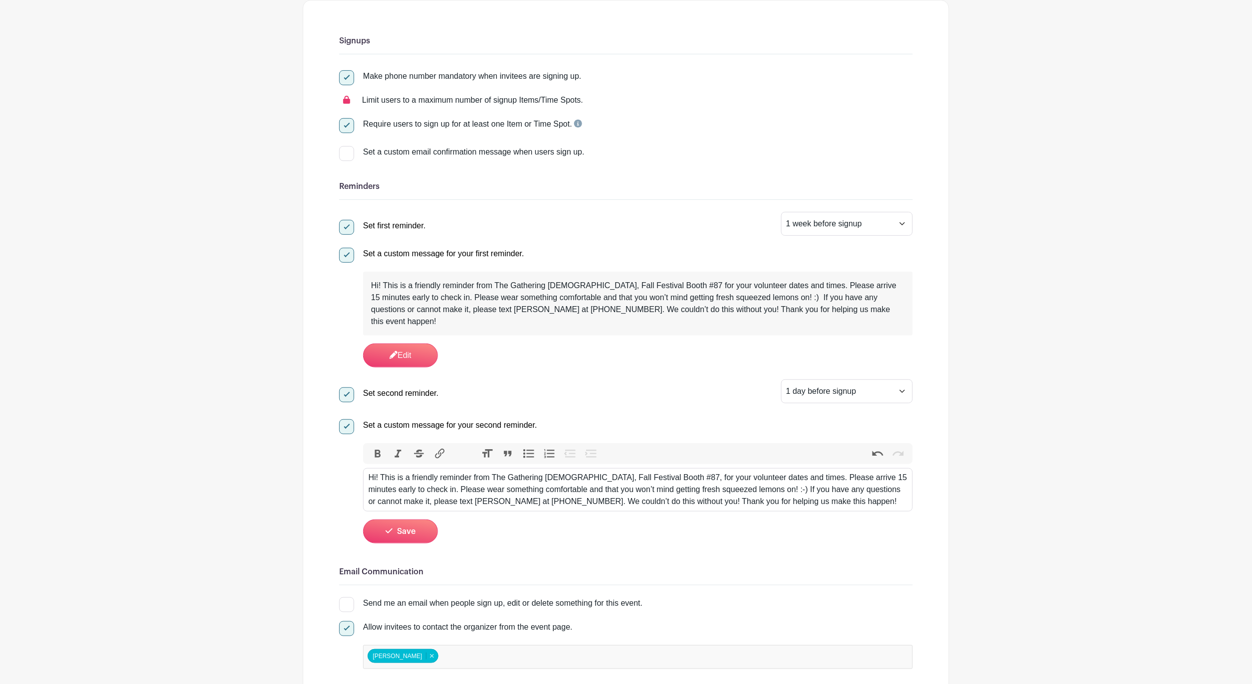
scroll to position [127, 0]
click at [395, 518] on button "Save" at bounding box center [400, 530] width 75 height 24
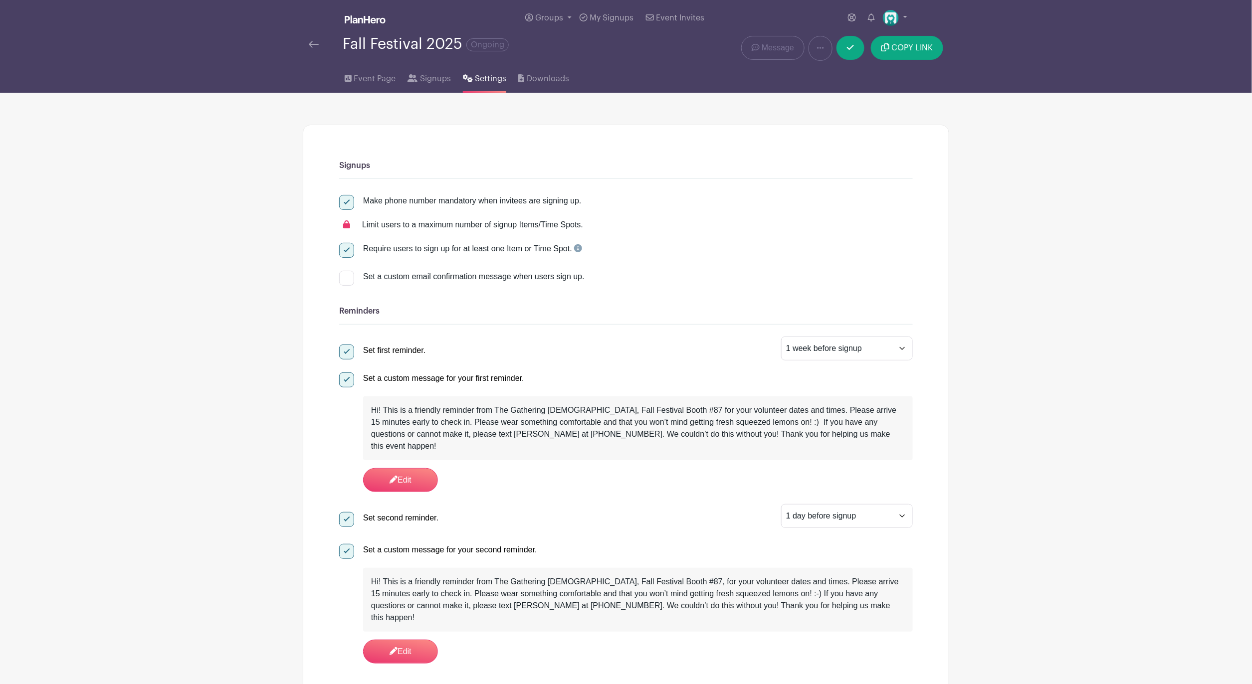
scroll to position [0, 0]
